Goal: Check status: Check status

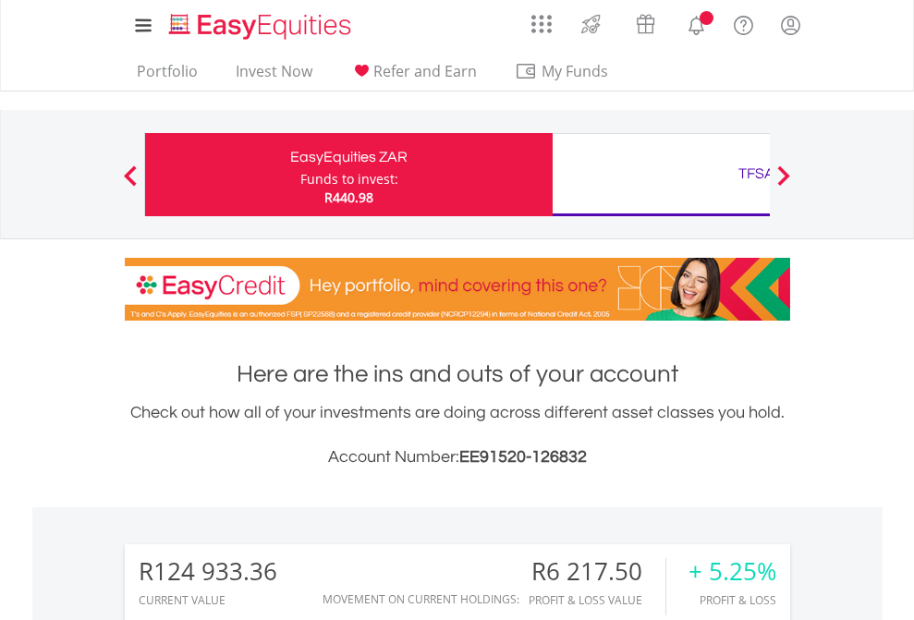
scroll to position [177, 290]
click at [300, 175] on div "Funds to invest:" at bounding box center [349, 179] width 98 height 18
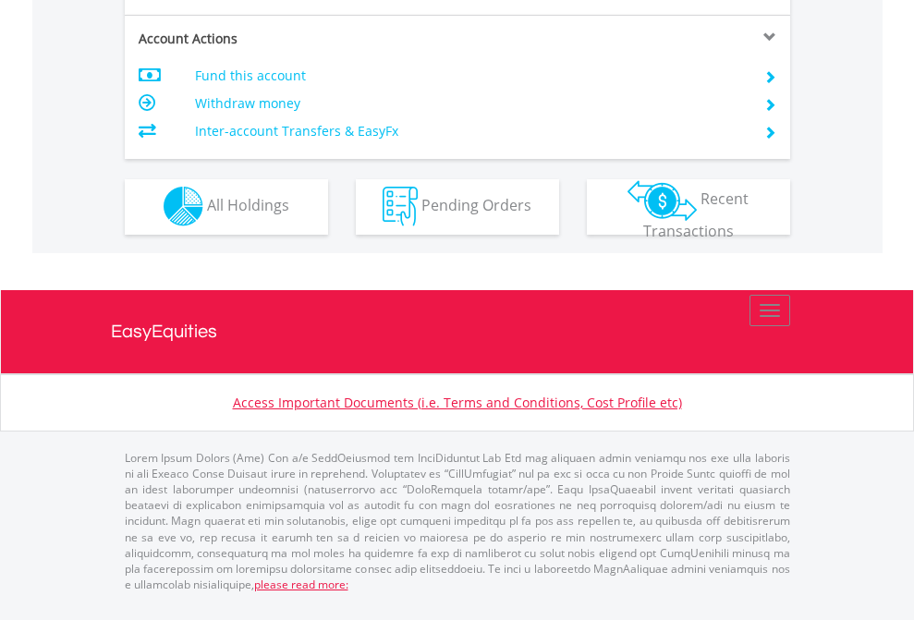
scroll to position [1728, 0]
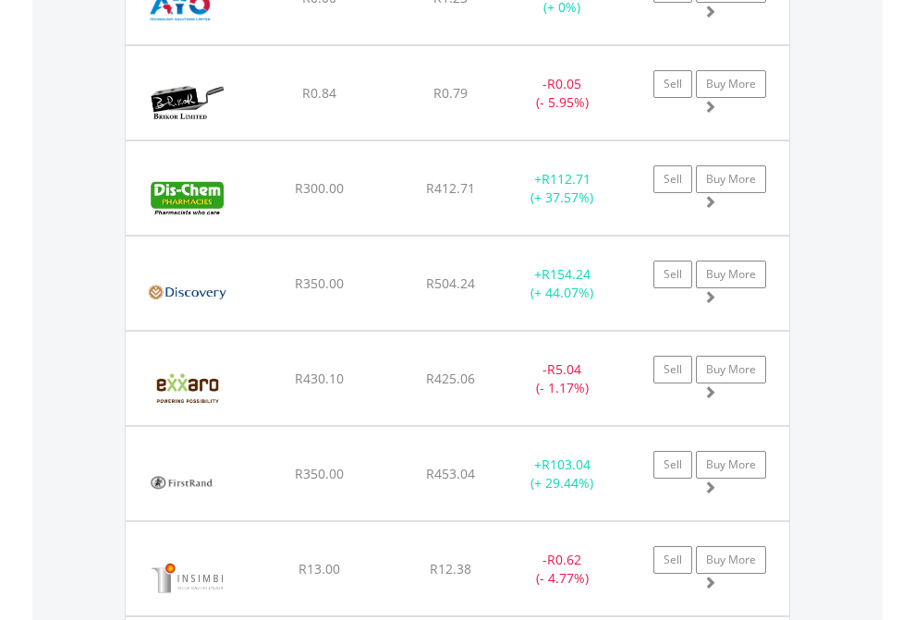
scroll to position [177, 290]
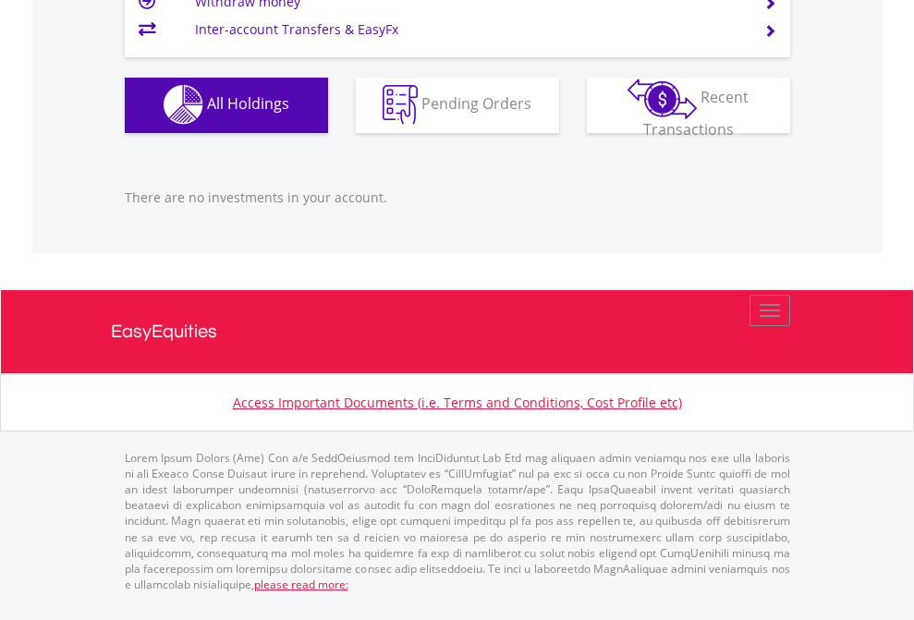
scroll to position [177, 290]
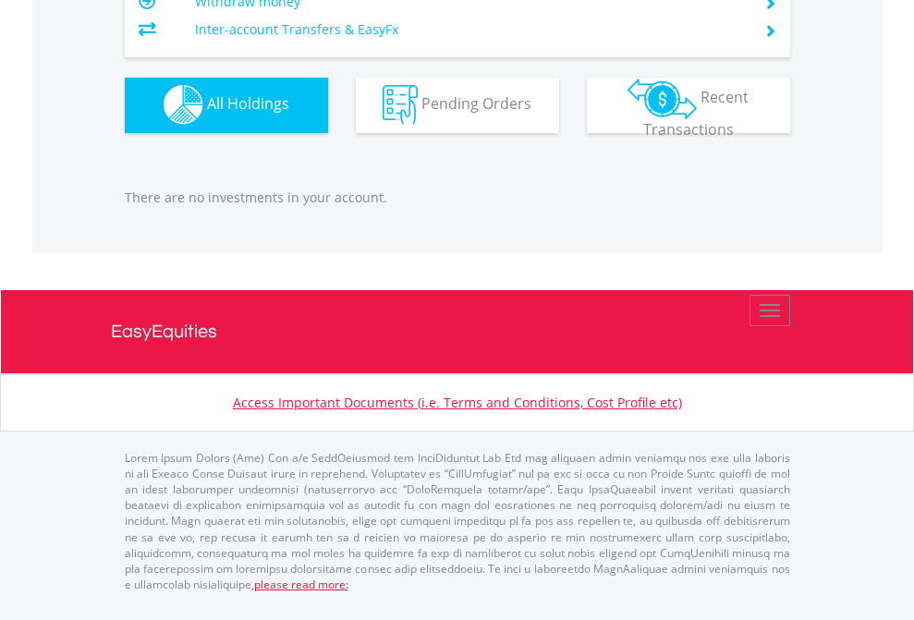
scroll to position [177, 290]
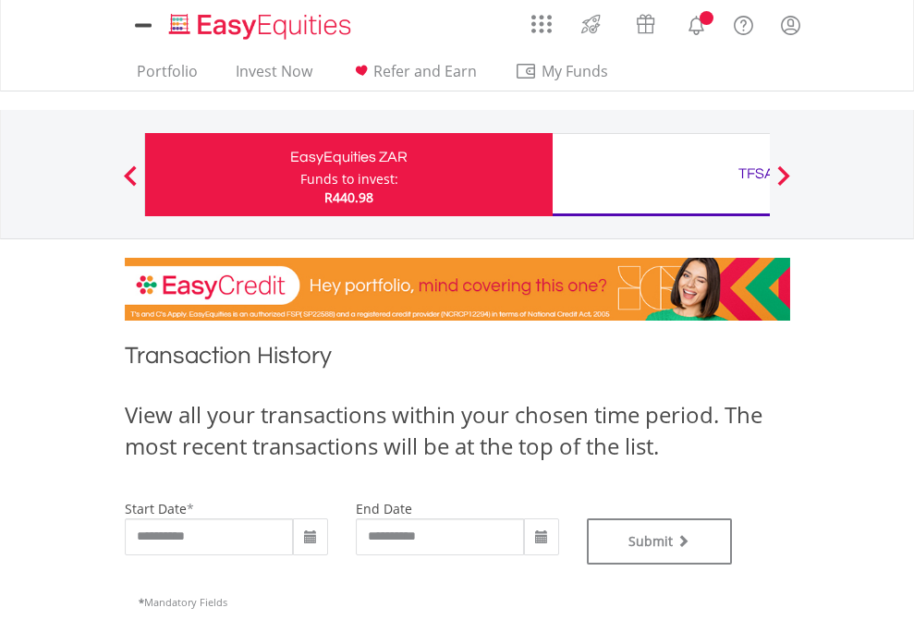
type input "**********"
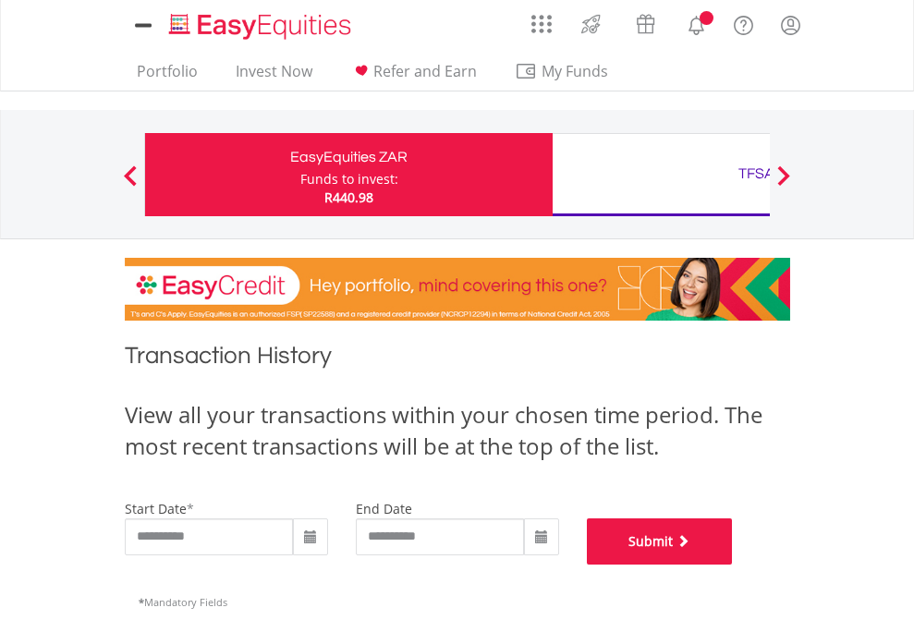
click at [733, 565] on button "Submit" at bounding box center [660, 542] width 146 height 46
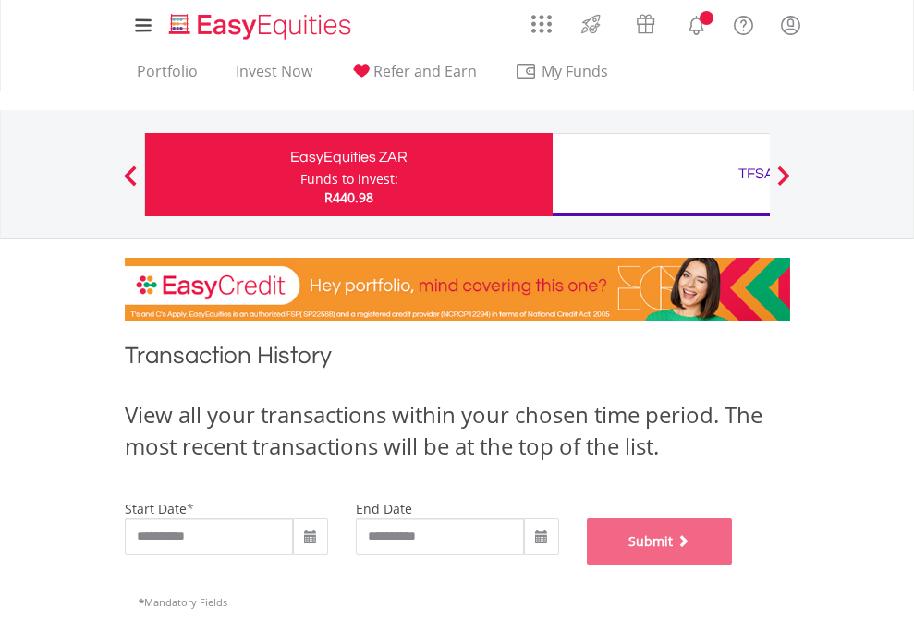
scroll to position [750, 0]
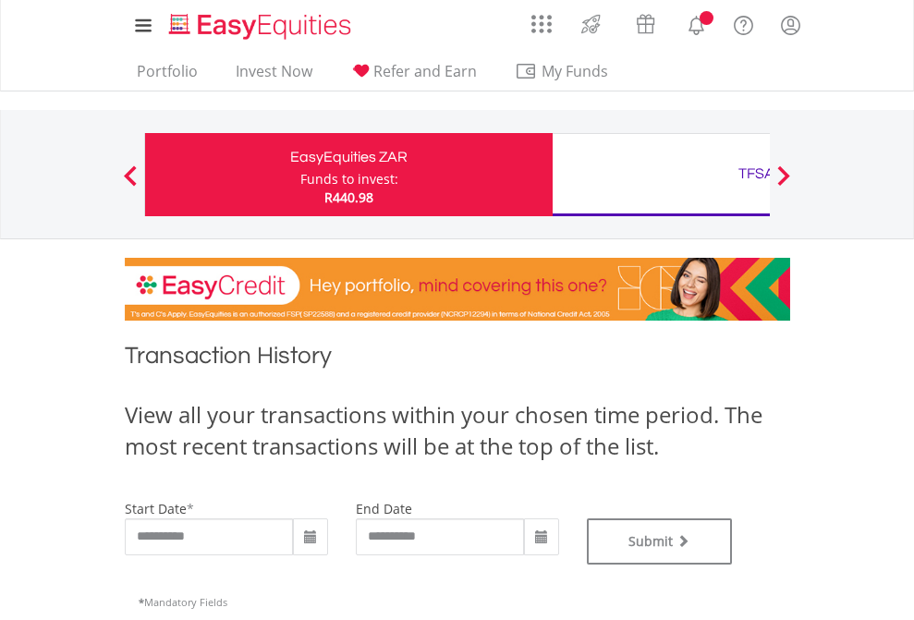
click at [661, 175] on div "TFSA" at bounding box center [756, 174] width 385 height 26
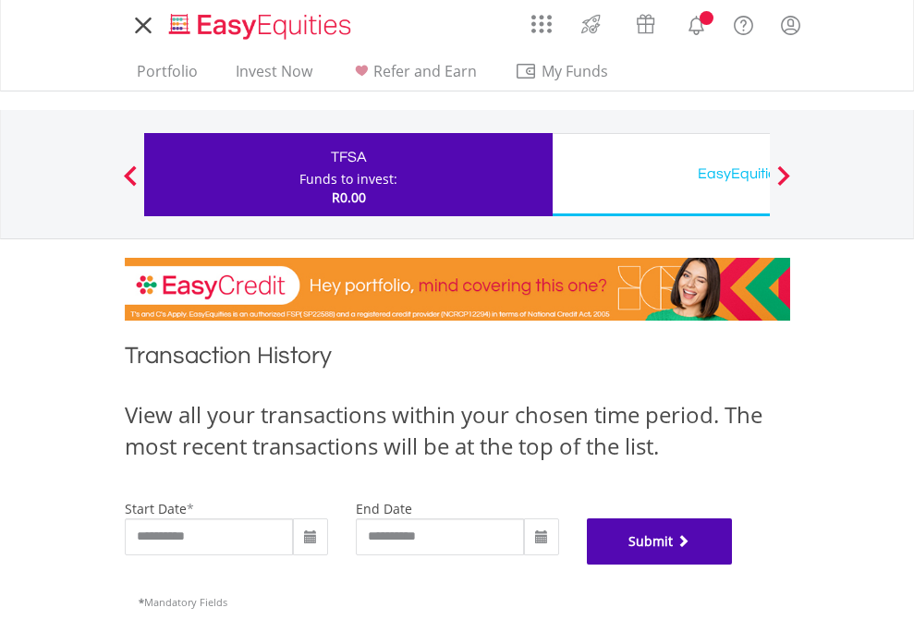
click at [733, 565] on button "Submit" at bounding box center [660, 542] width 146 height 46
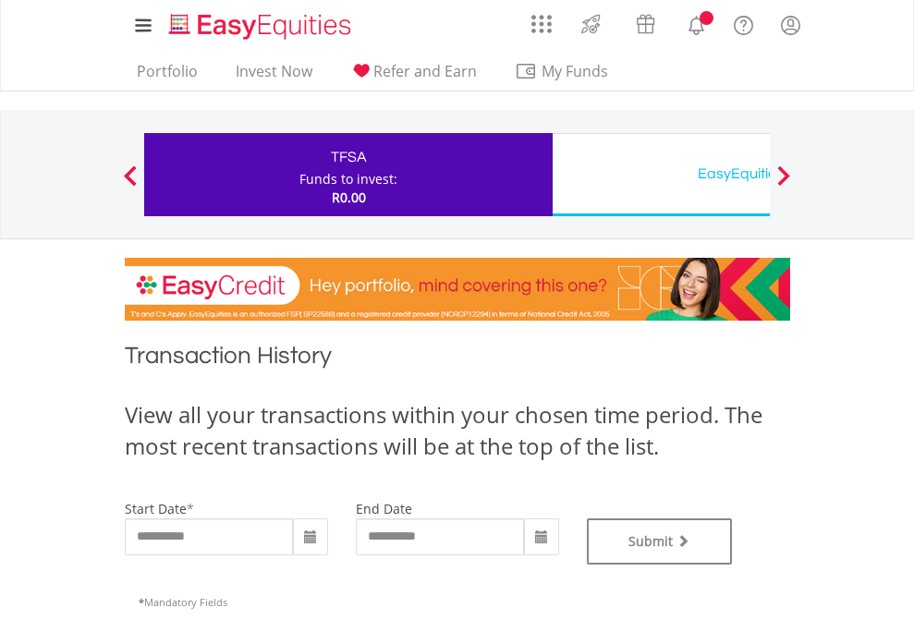
click at [661, 175] on div "EasyEquities USD" at bounding box center [756, 174] width 385 height 26
